Goal: Information Seeking & Learning: Learn about a topic

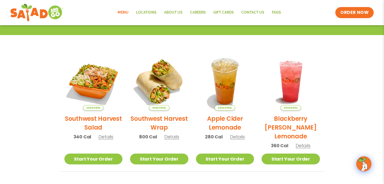
scroll to position [38, 0]
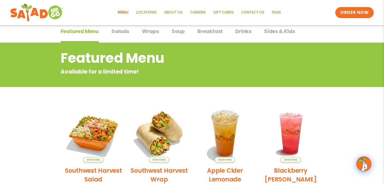
click at [119, 32] on span "Salads" at bounding box center [120, 31] width 18 height 8
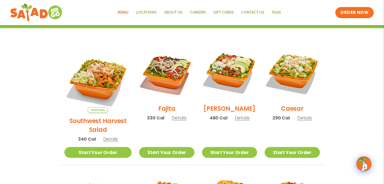
scroll to position [114, 0]
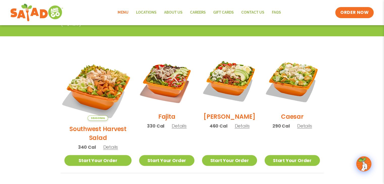
click at [88, 84] on img at bounding box center [97, 87] width 79 height 79
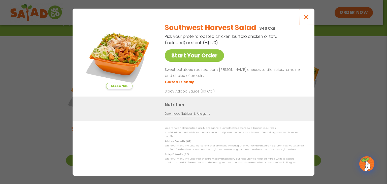
click at [305, 20] on icon "Close modal" at bounding box center [306, 16] width 6 height 5
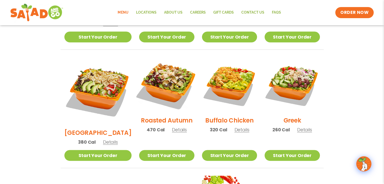
scroll to position [240, 0]
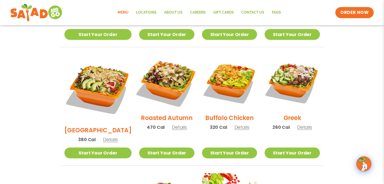
click at [160, 72] on img at bounding box center [166, 82] width 65 height 65
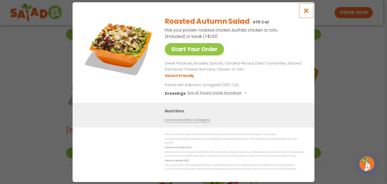
click at [308, 13] on icon "Close modal" at bounding box center [306, 10] width 6 height 5
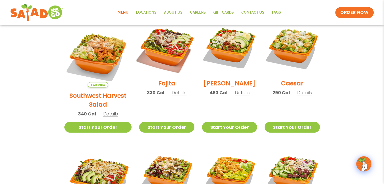
scroll to position [139, 0]
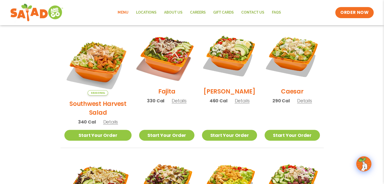
click at [159, 54] on img at bounding box center [166, 55] width 65 height 65
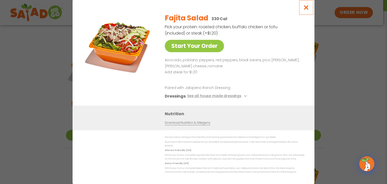
click at [307, 10] on icon "Close modal" at bounding box center [306, 7] width 6 height 5
